Goal: Check status: Check status

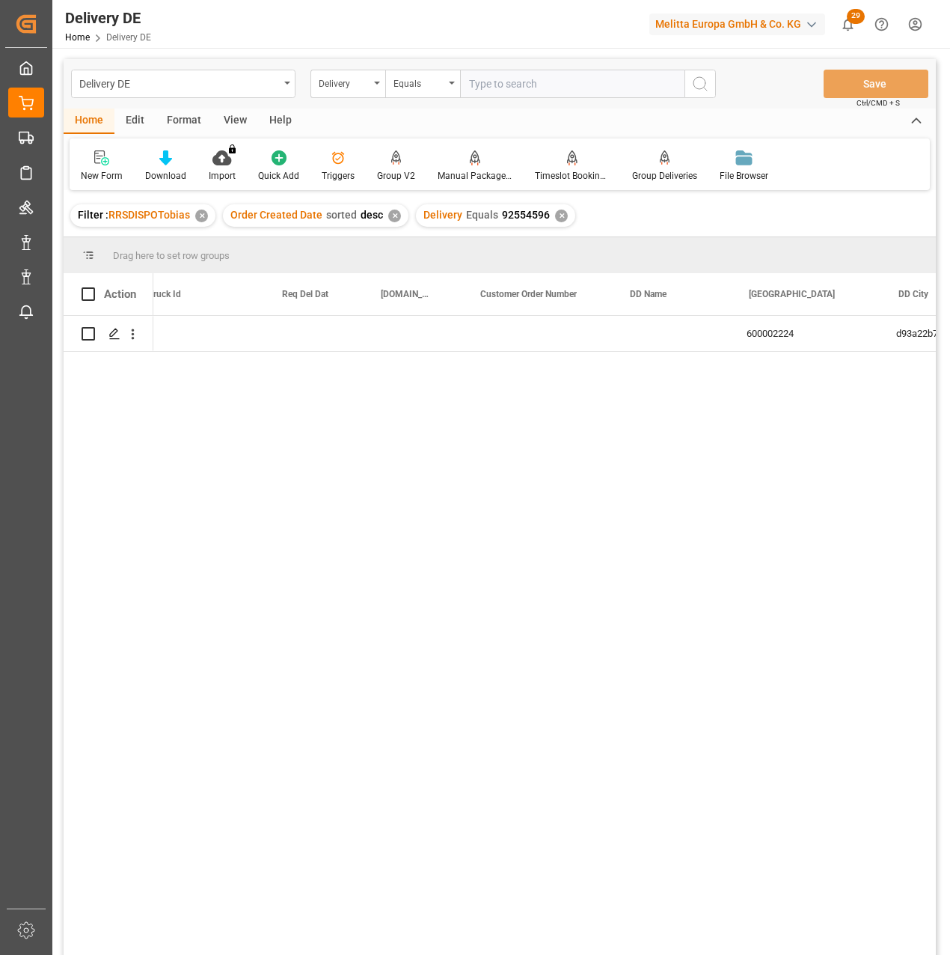
scroll to position [0, 748]
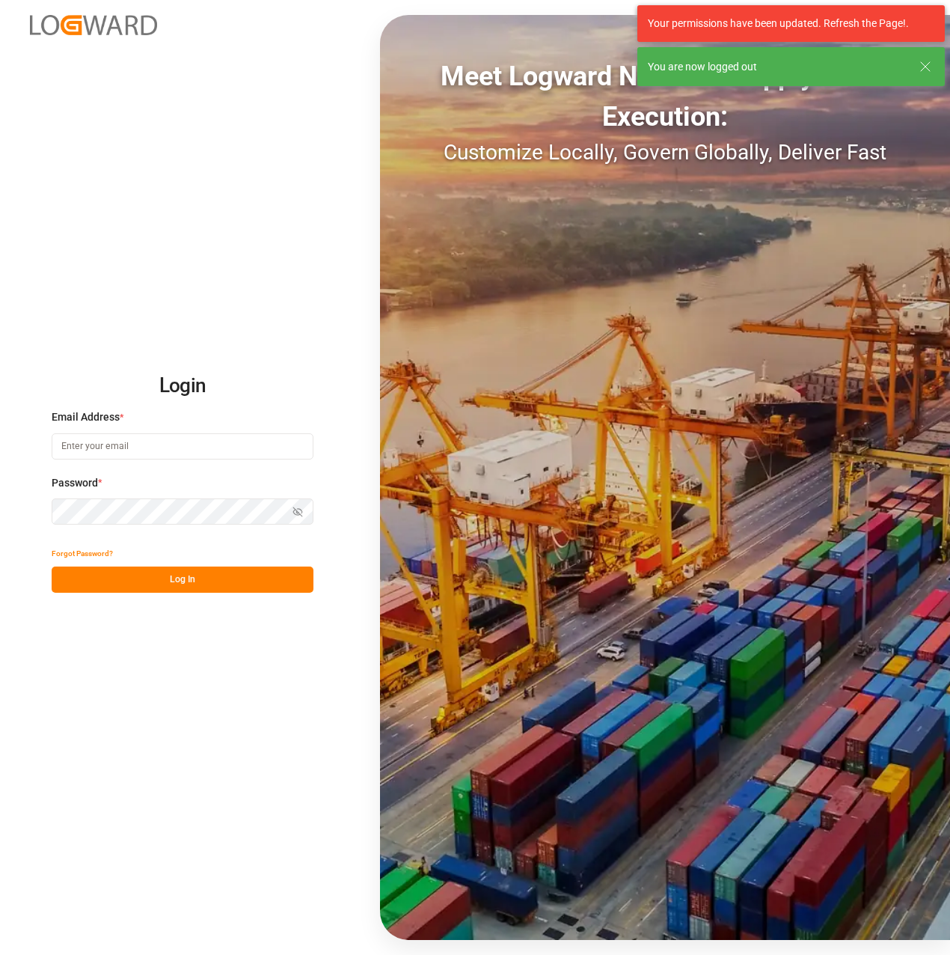
type input "[PERSON_NAME][EMAIL_ADDRESS][PERSON_NAME][DOMAIN_NAME]"
drag, startPoint x: 194, startPoint y: 579, endPoint x: 358, endPoint y: 583, distance: 163.9
click at [194, 579] on button "Log In" at bounding box center [183, 579] width 262 height 26
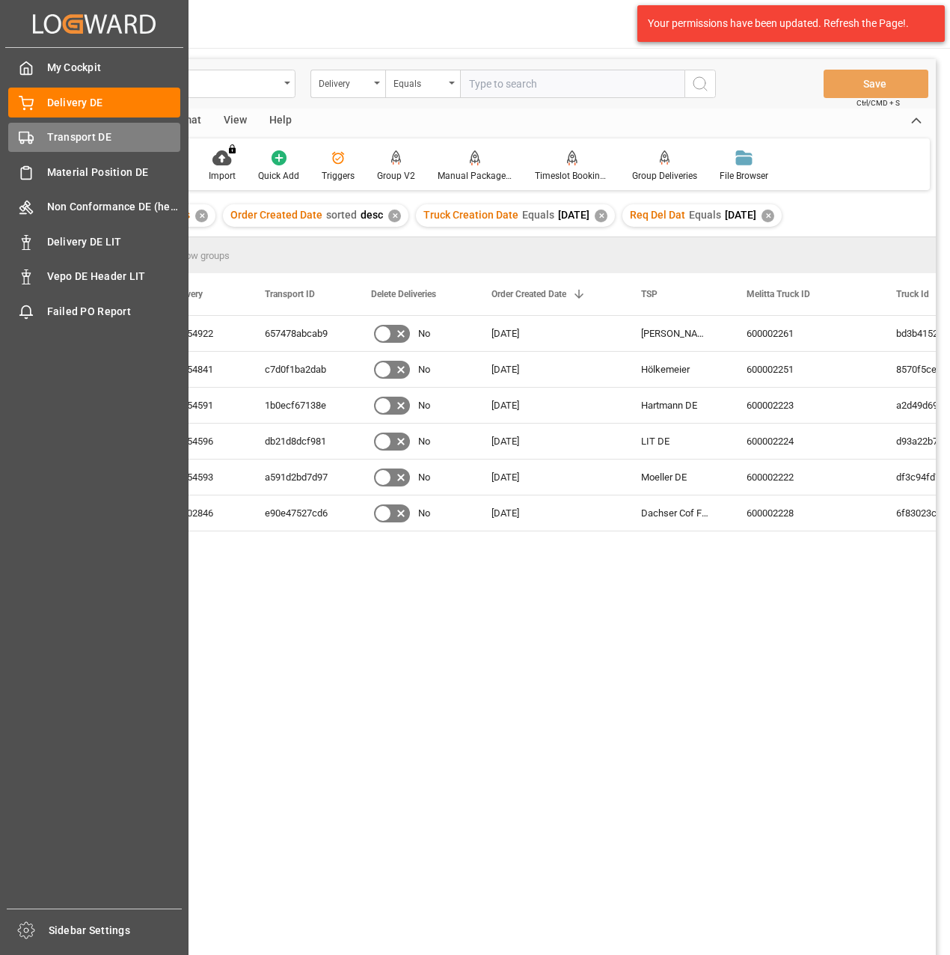
click at [53, 142] on span "Transport DE" at bounding box center [114, 137] width 134 height 16
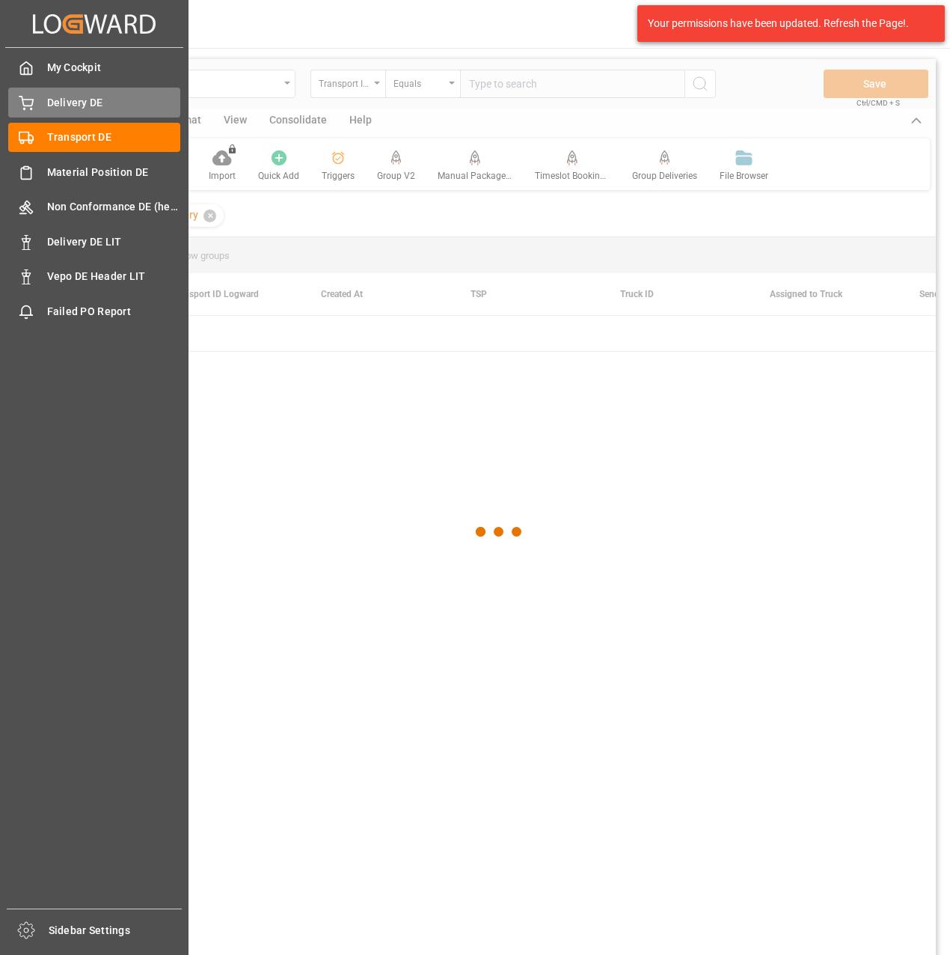
click at [88, 102] on span "Delivery DE" at bounding box center [114, 103] width 134 height 16
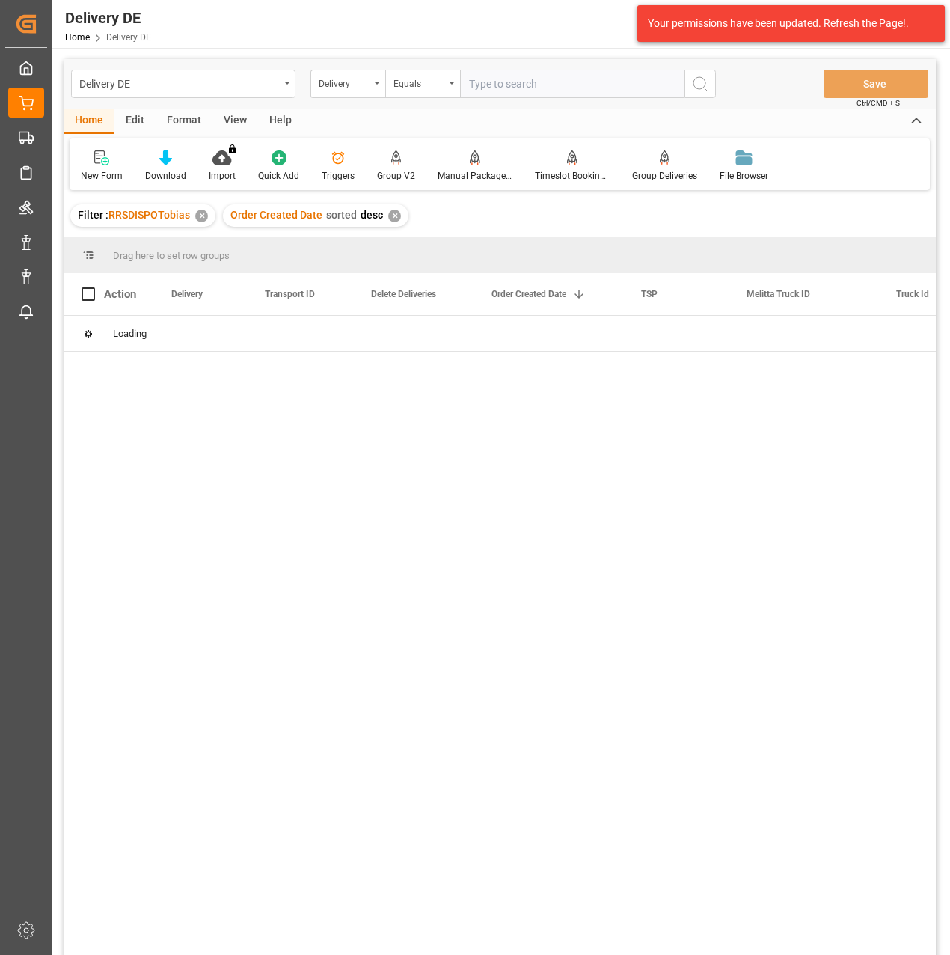
click at [510, 87] on input "text" at bounding box center [572, 84] width 224 height 28
paste input "92554845"
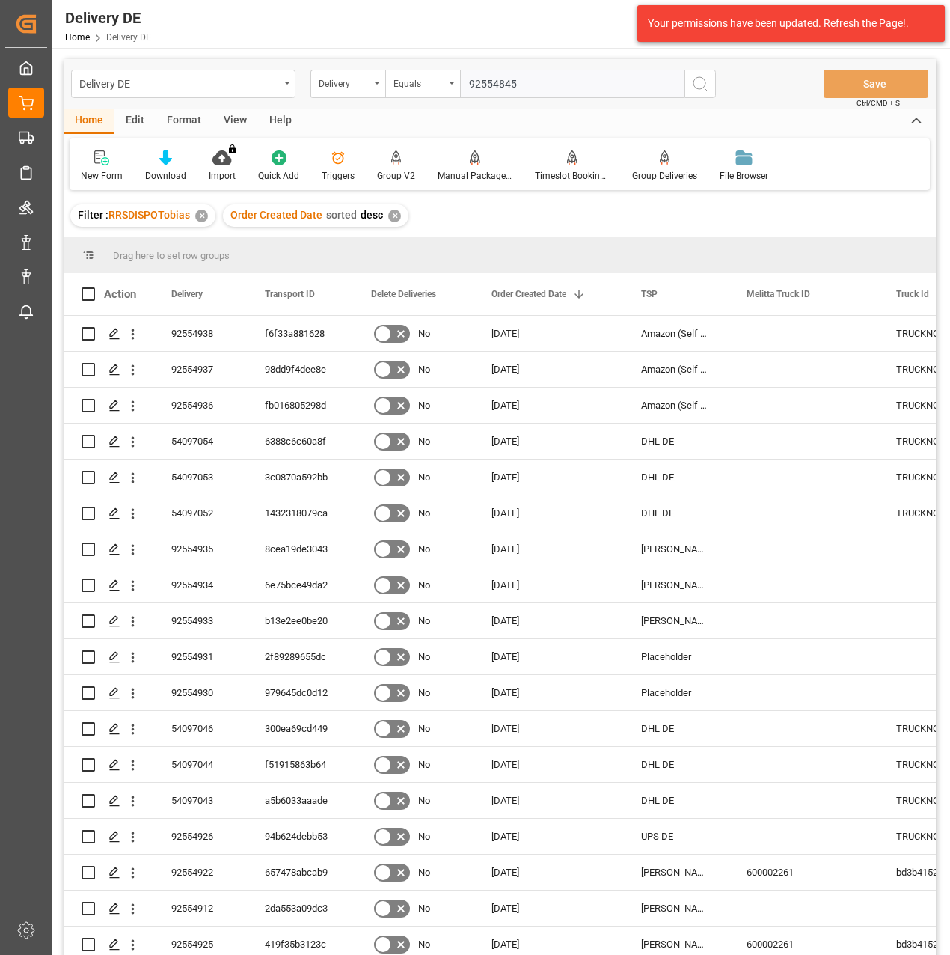
type input "92554845"
click at [699, 85] on icon "search button" at bounding box center [700, 84] width 18 height 18
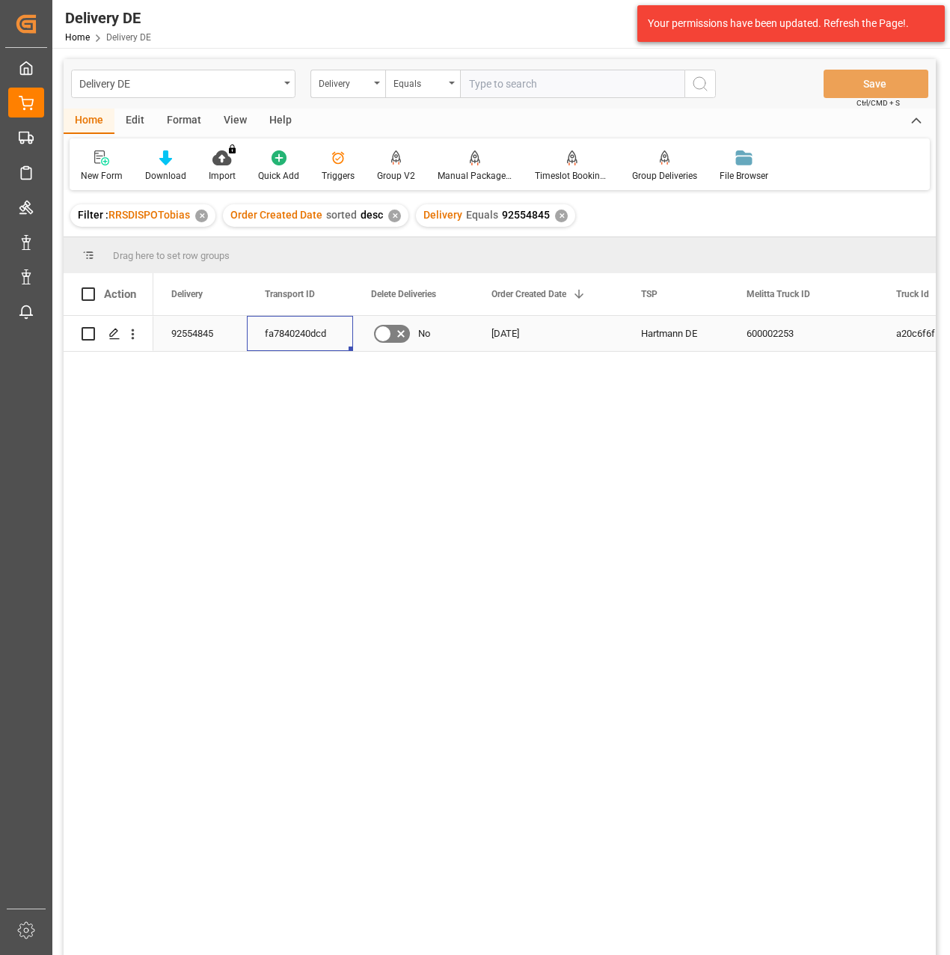
click at [302, 333] on div "fa7840240dcd" at bounding box center [300, 333] width 106 height 35
click at [495, 82] on input "text" at bounding box center [572, 84] width 224 height 28
click at [367, 78] on div "Delivery" at bounding box center [344, 81] width 51 height 17
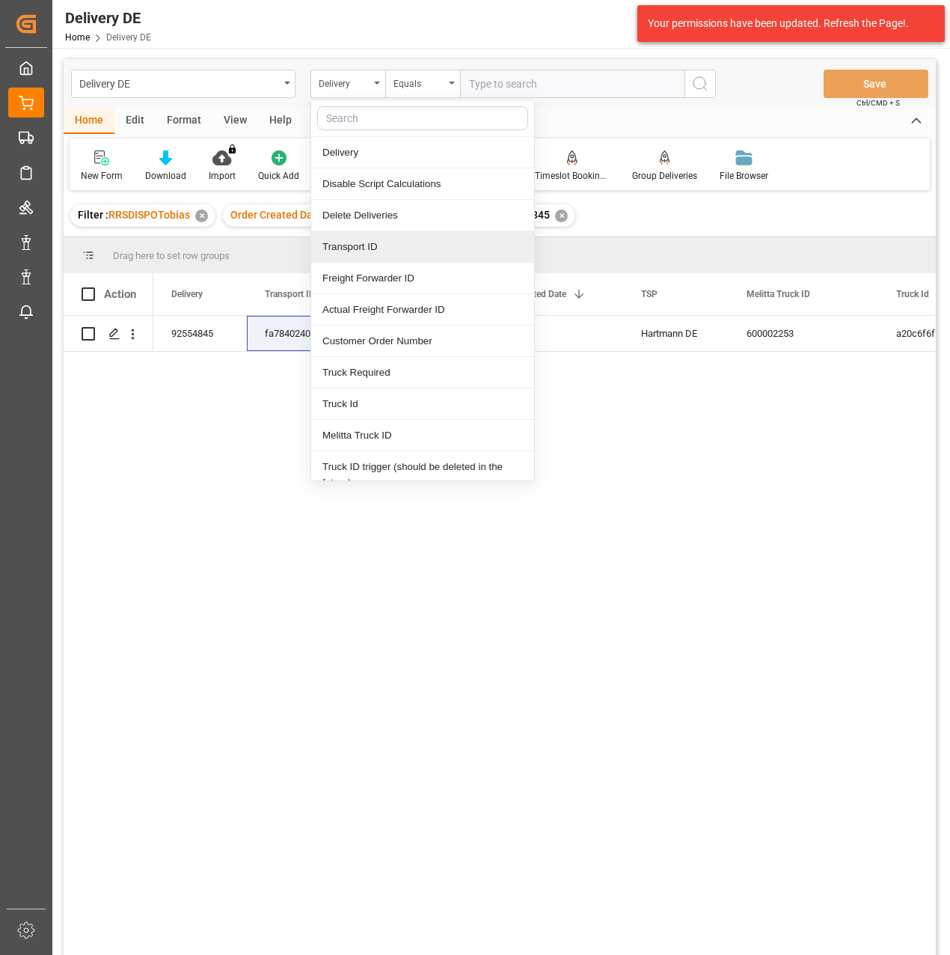
click at [373, 252] on div "Transport ID" at bounding box center [422, 246] width 223 height 31
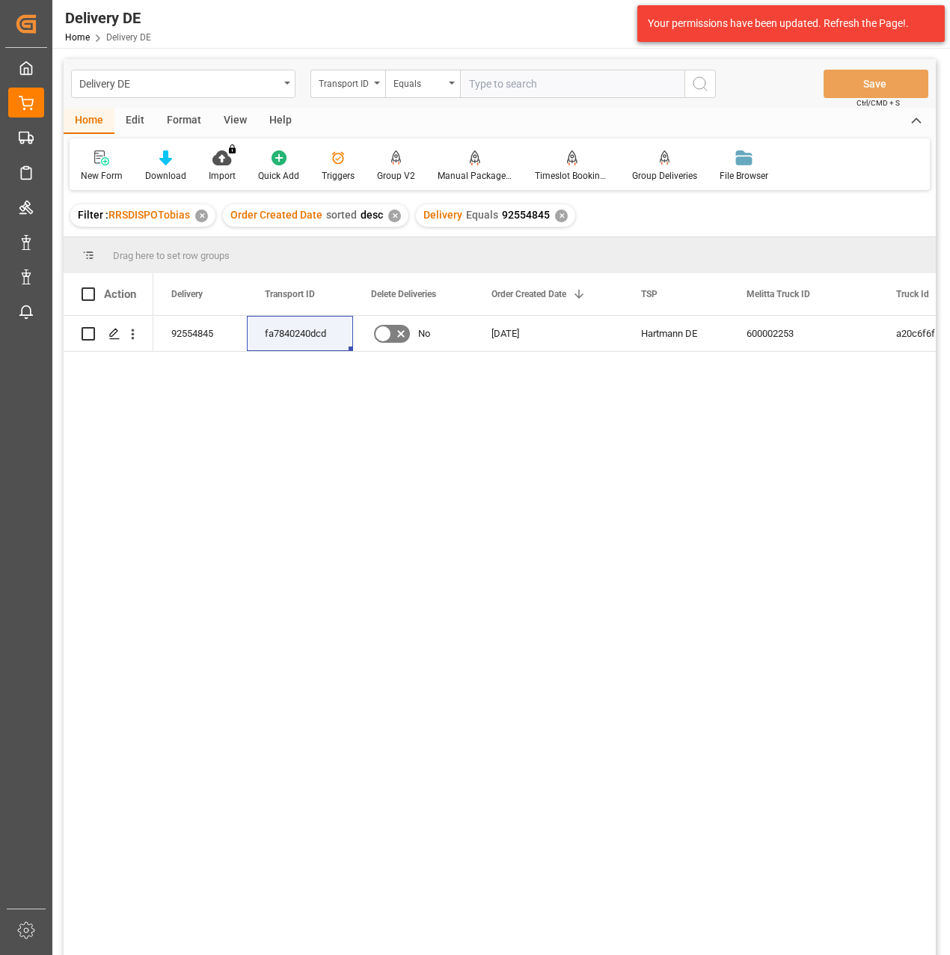
click at [496, 87] on input "text" at bounding box center [572, 84] width 224 height 28
paste input "fa7840240dcd"
type input "fa7840240dcd"
click at [558, 215] on div "✕" at bounding box center [561, 215] width 13 height 13
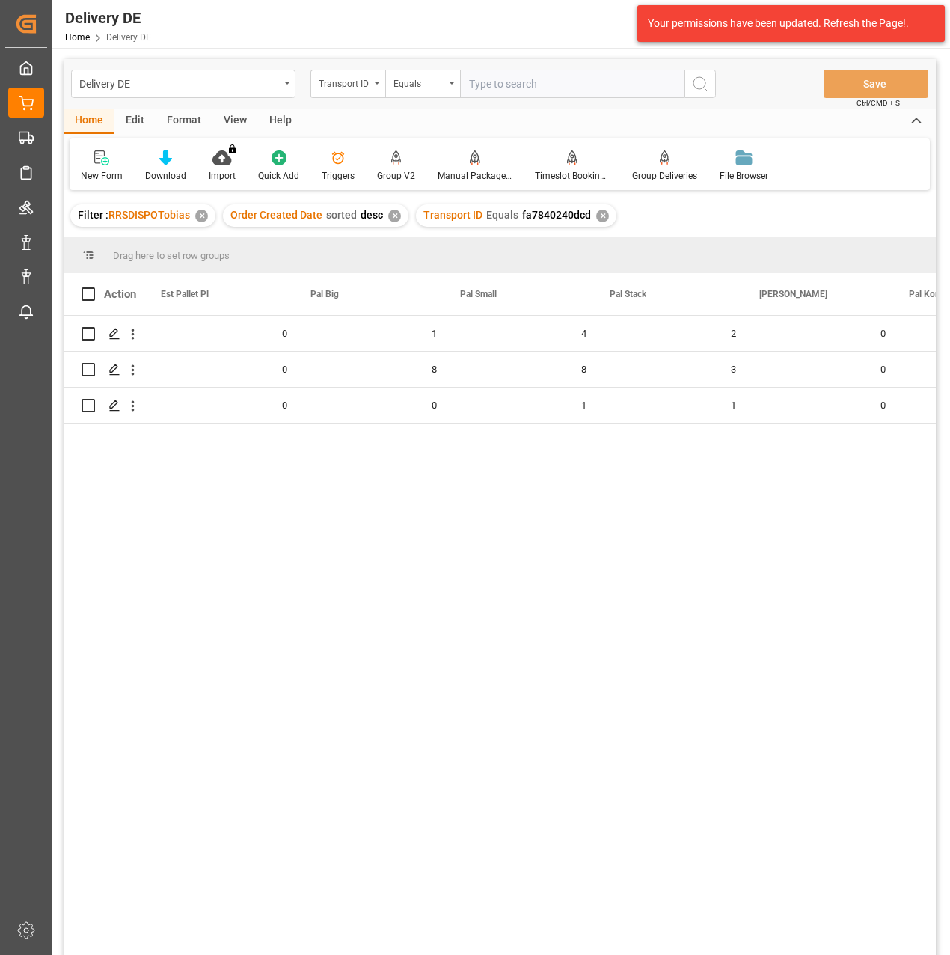
scroll to position [0, 1795]
